Goal: Task Accomplishment & Management: Manage account settings

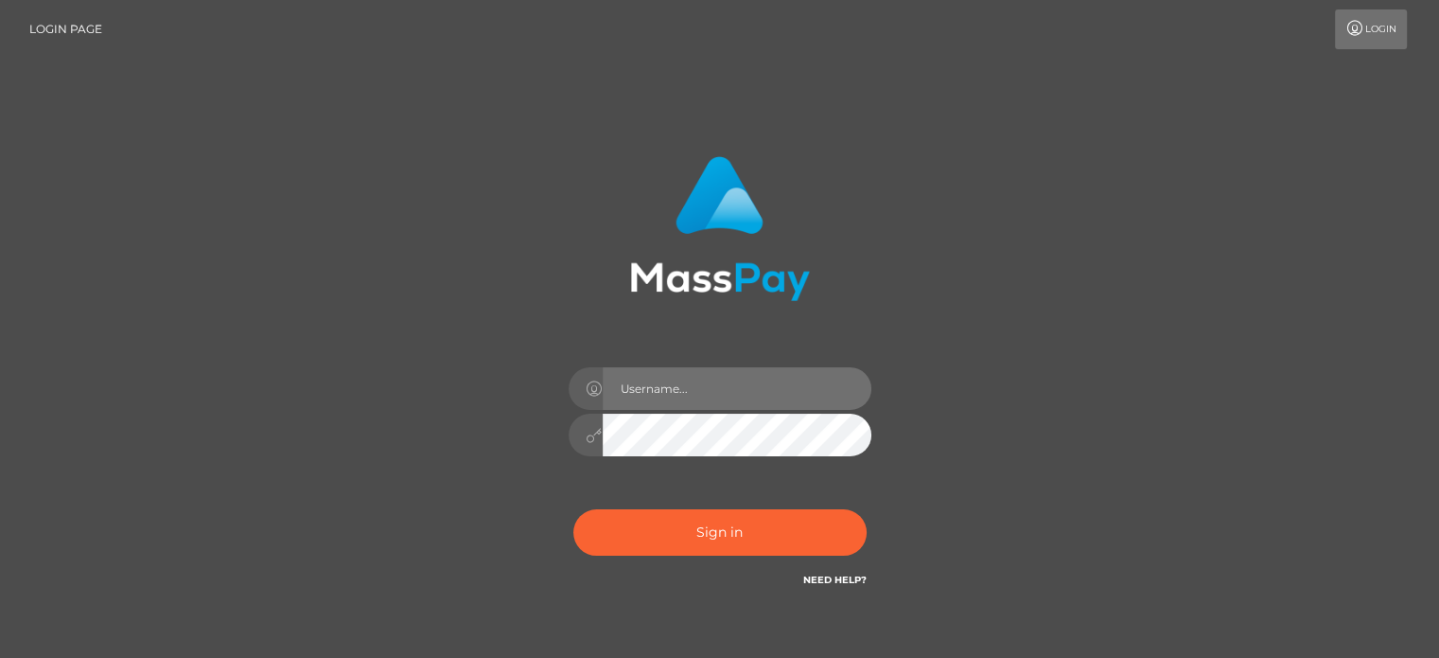
drag, startPoint x: 0, startPoint y: 0, endPoint x: 659, endPoint y: 388, distance: 764.4
click at [659, 388] on input "text" at bounding box center [737, 388] width 269 height 43
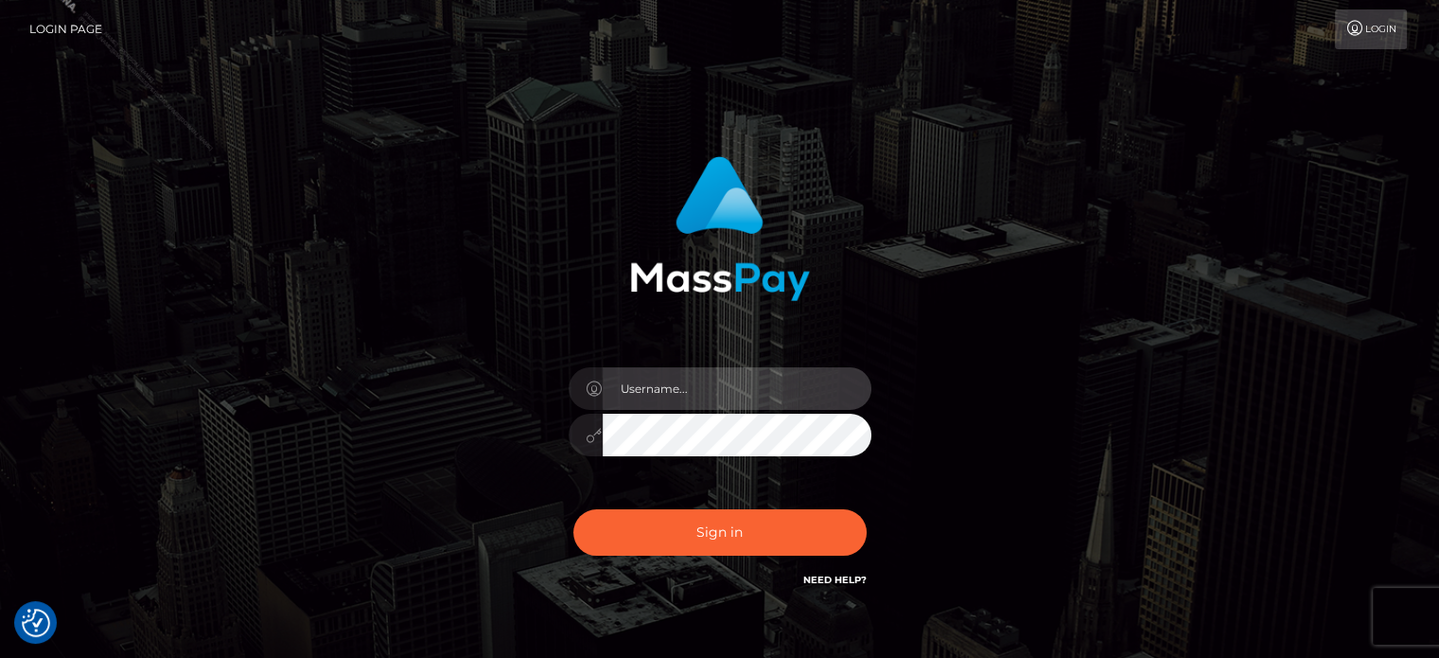
type input "[PERSON_NAME].JPA"
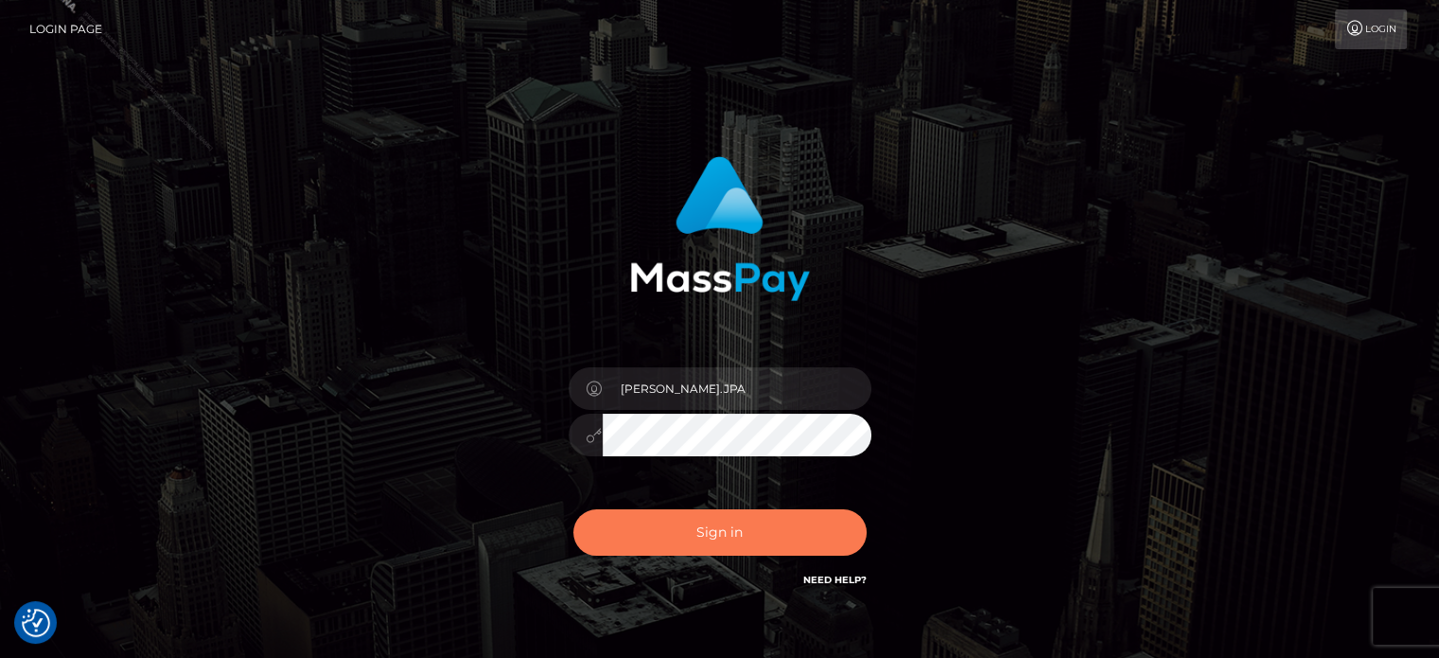
click at [732, 521] on button "Sign in" at bounding box center [719, 532] width 293 height 46
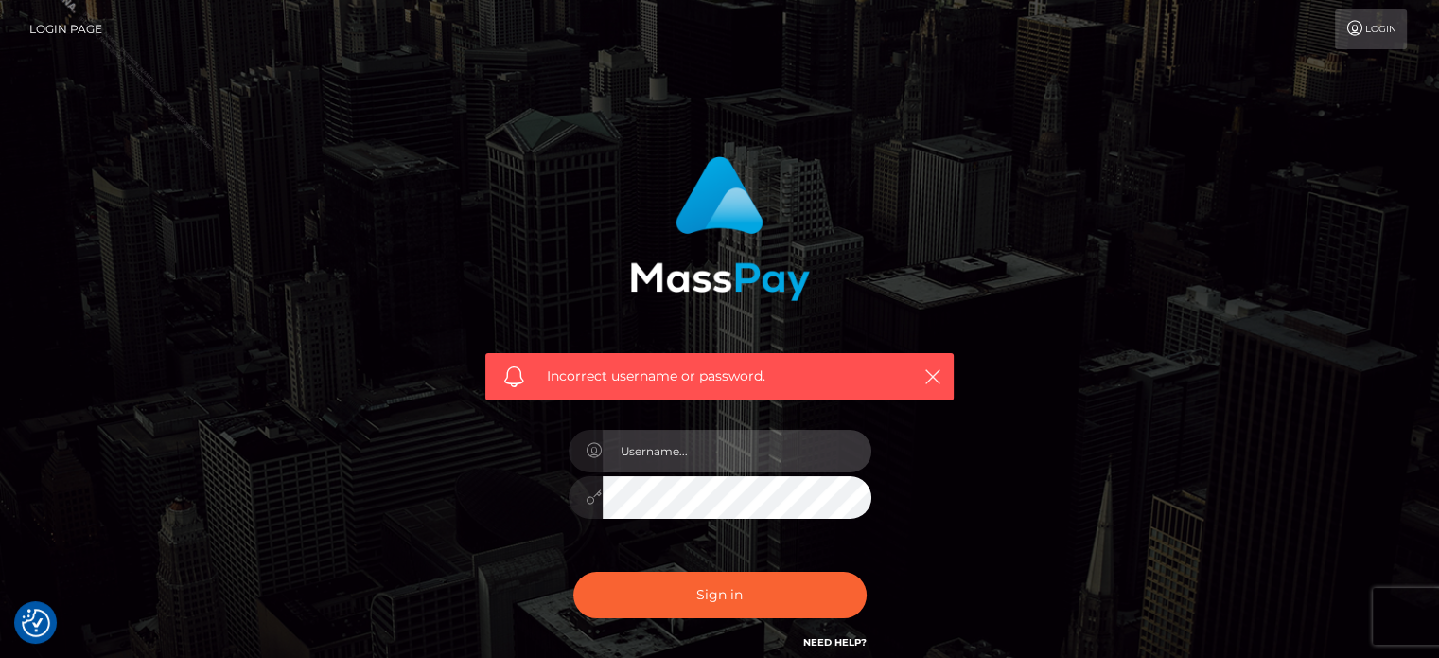
type input "[PERSON_NAME].JPA"
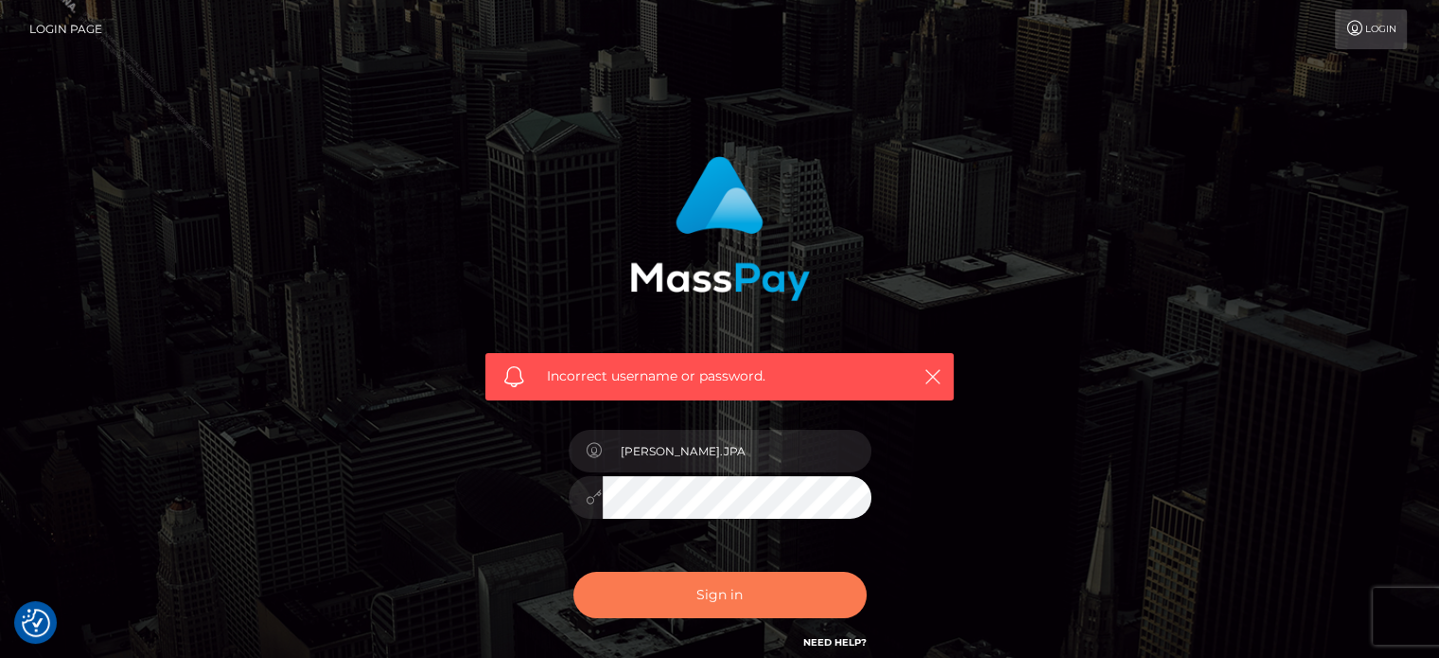
click at [737, 591] on button "Sign in" at bounding box center [719, 595] width 293 height 46
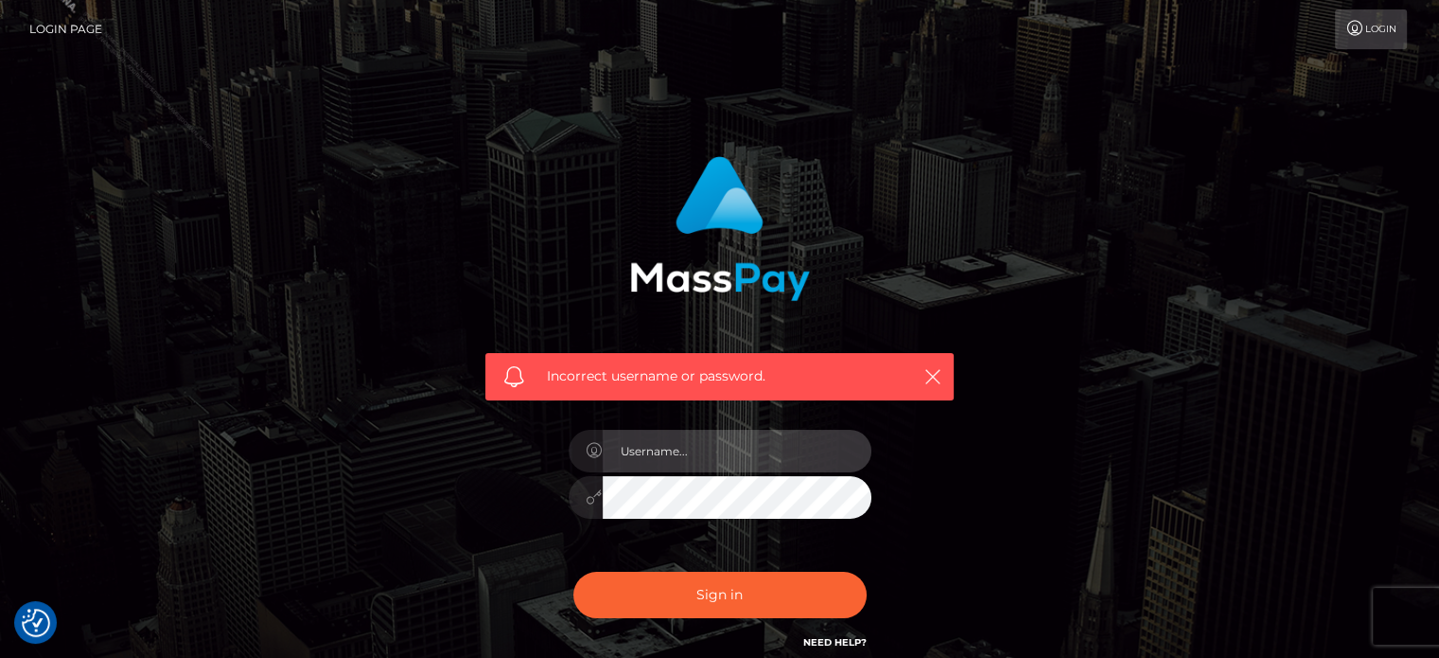
type input "[PERSON_NAME].JPA"
click at [696, 452] on input "[PERSON_NAME].JPA" at bounding box center [737, 451] width 269 height 43
click at [936, 364] on button "button" at bounding box center [933, 376] width 24 height 24
